Goal: Task Accomplishment & Management: Use online tool/utility

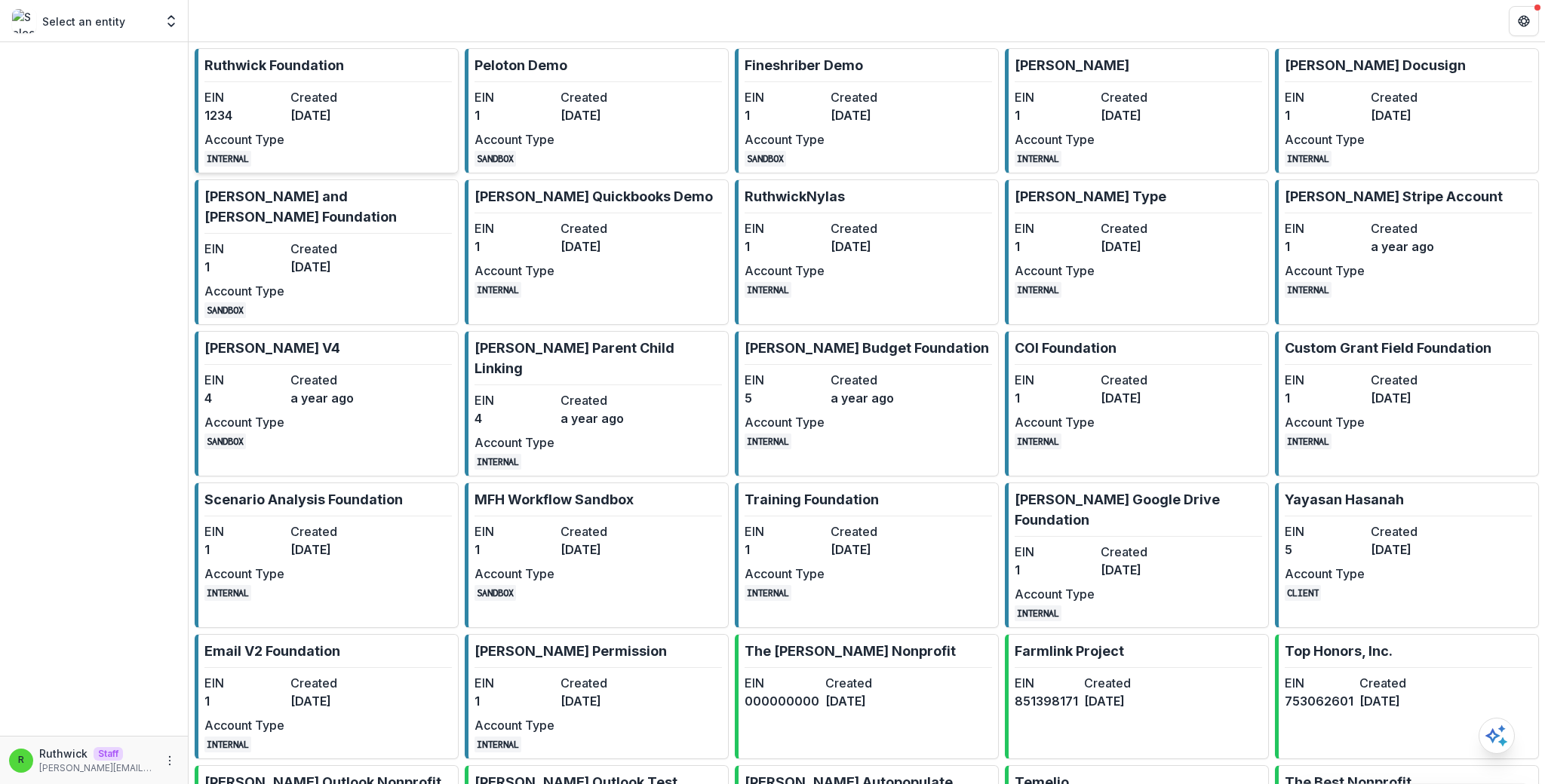
click at [399, 87] on link "[PERSON_NAME] Foundation EIN 1234 Created [DATE] Account Type INTERNAL" at bounding box center [327, 111] width 264 height 126
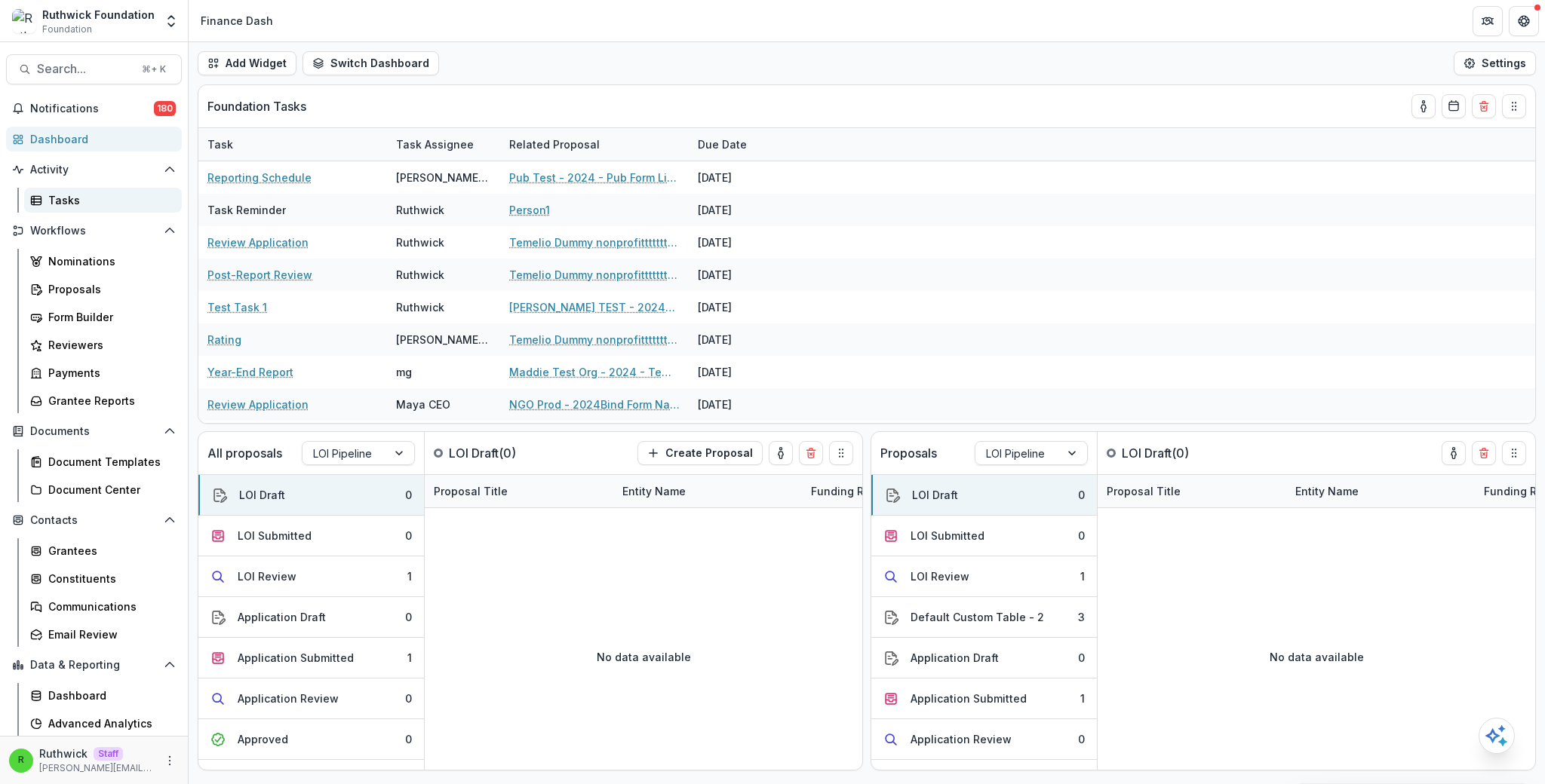
click at [145, 196] on div "Tasks" at bounding box center [108, 200] width 121 height 15
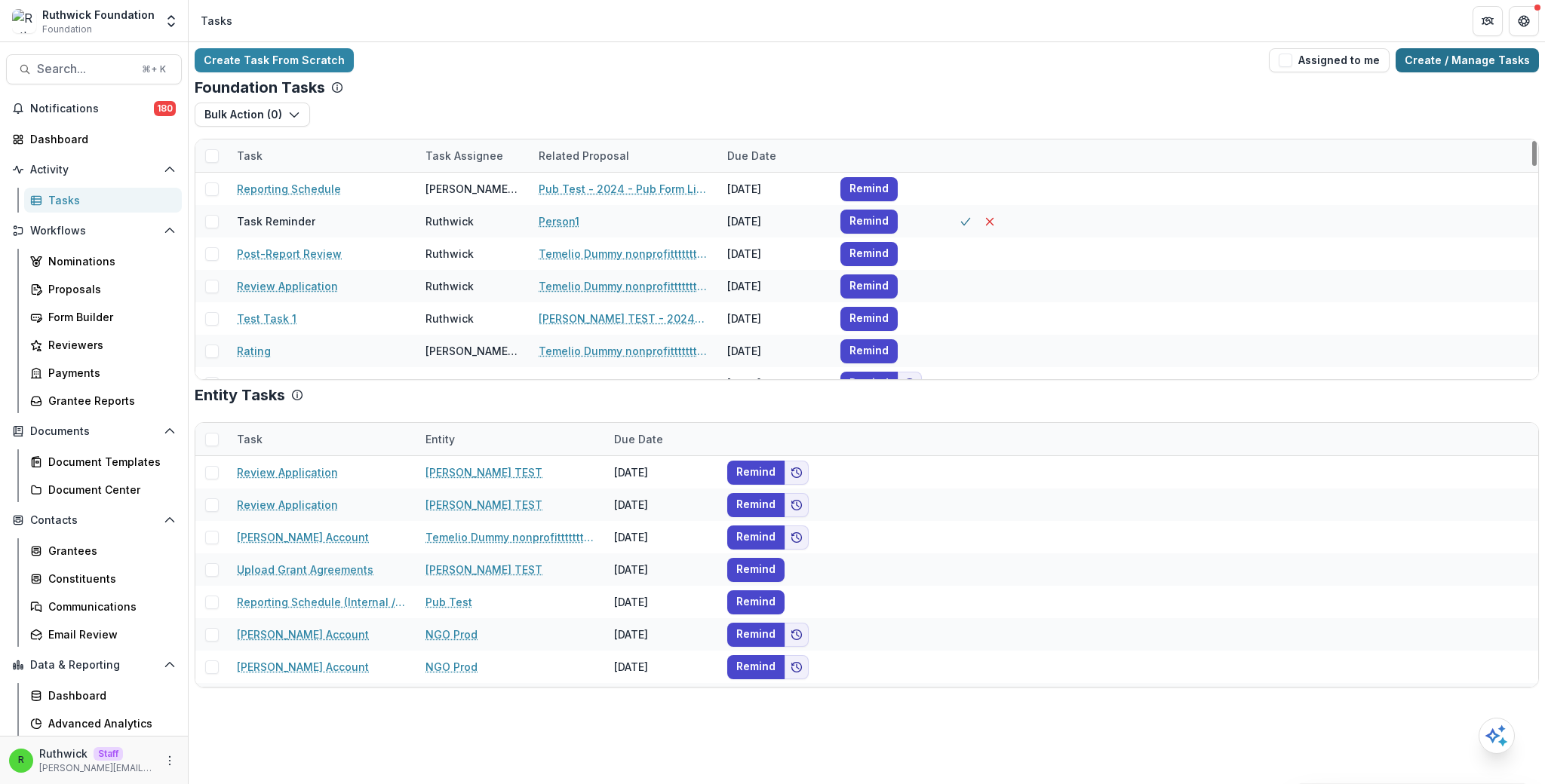
click at [1462, 66] on link "Create / Manage Tasks" at bounding box center [1468, 60] width 143 height 24
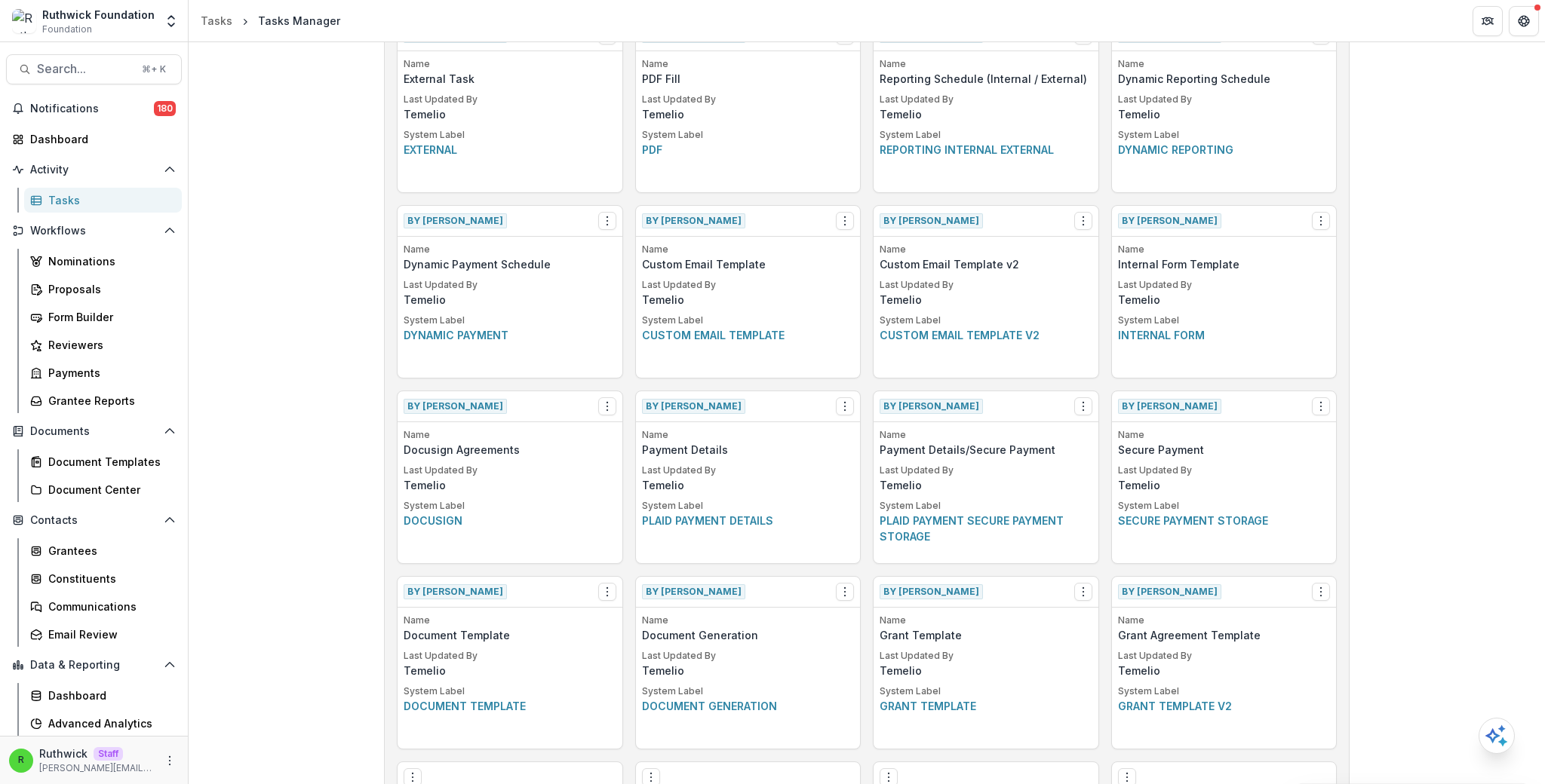
scroll to position [394, 0]
